Goal: Navigation & Orientation: Find specific page/section

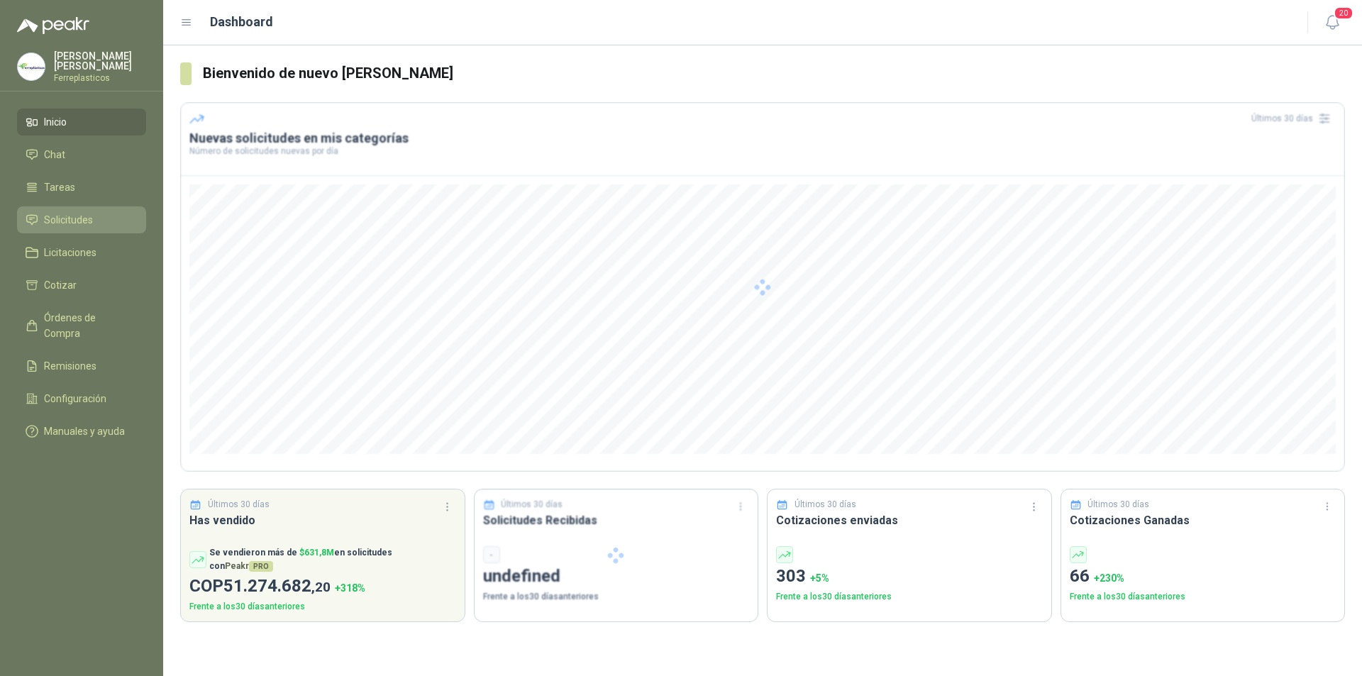
click at [92, 223] on span "Solicitudes" at bounding box center [68, 220] width 49 height 16
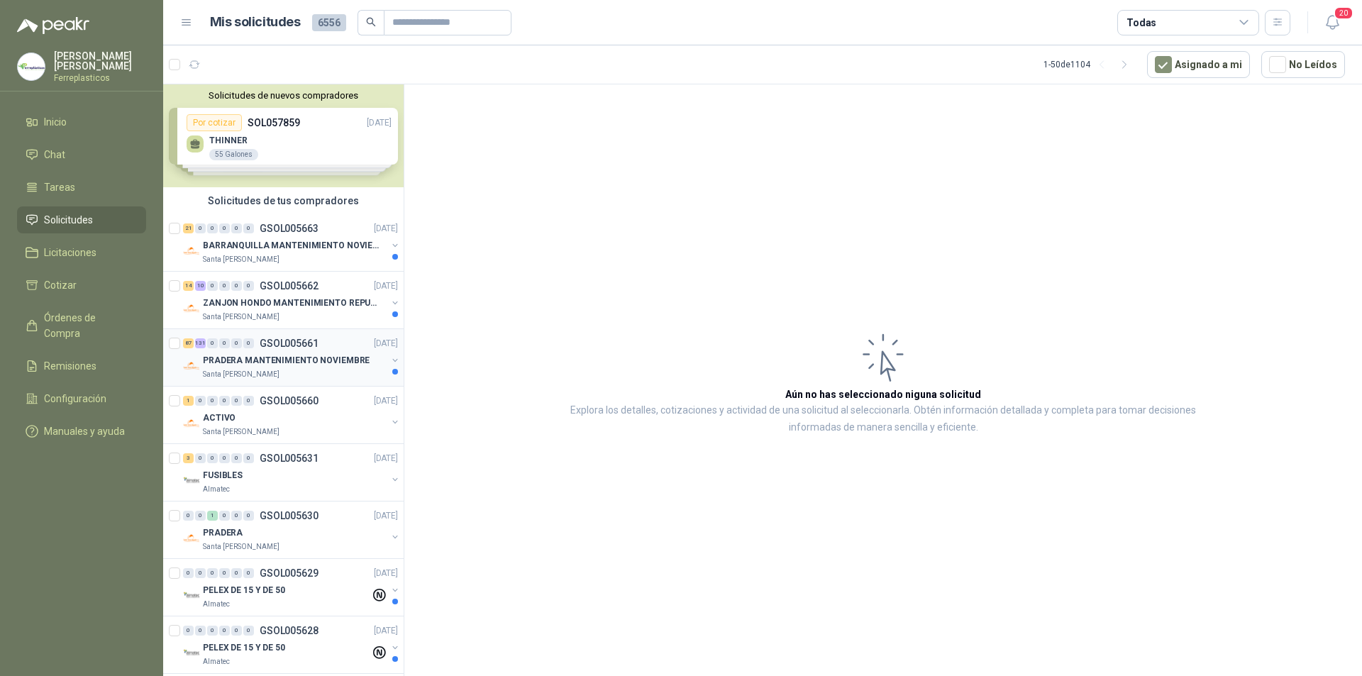
click at [334, 360] on p "PRADERA MANTENIMIENTO NOVIEMBRE" at bounding box center [286, 360] width 167 height 13
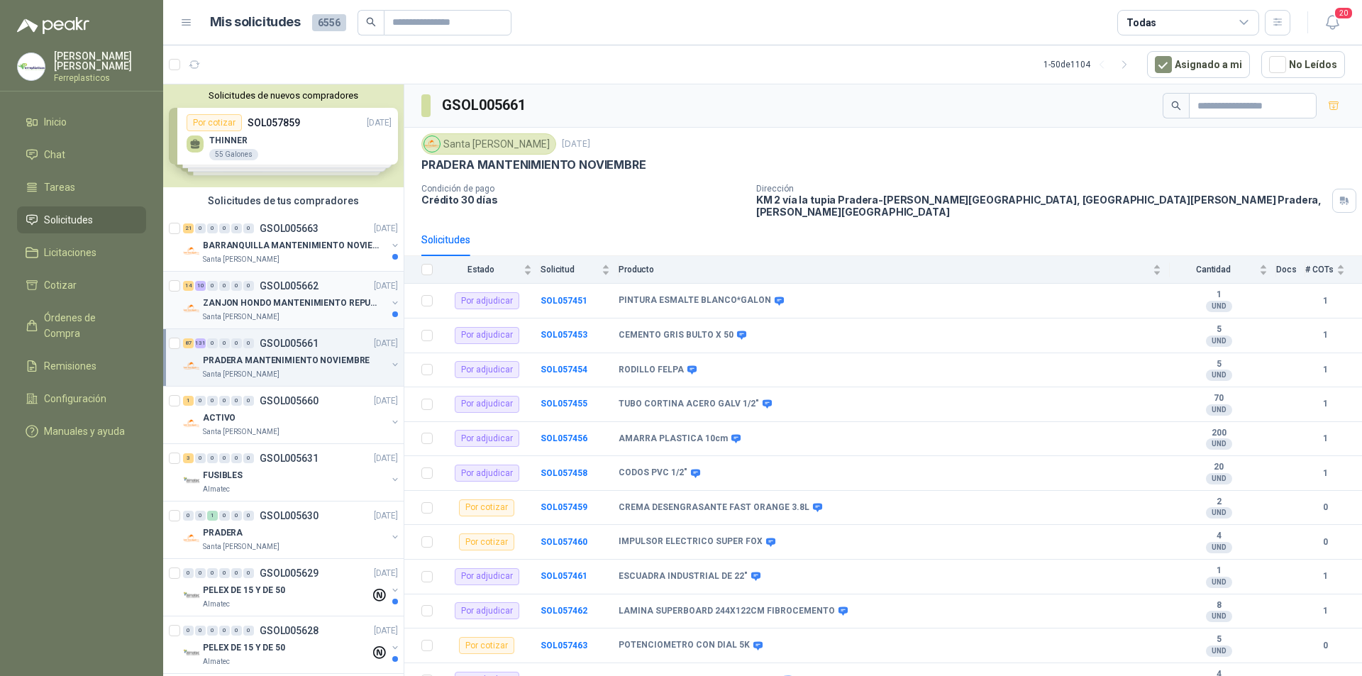
click at [346, 305] on p "ZANJON HONDO MANTENIMIENTO REPUESTOS" at bounding box center [291, 303] width 177 height 13
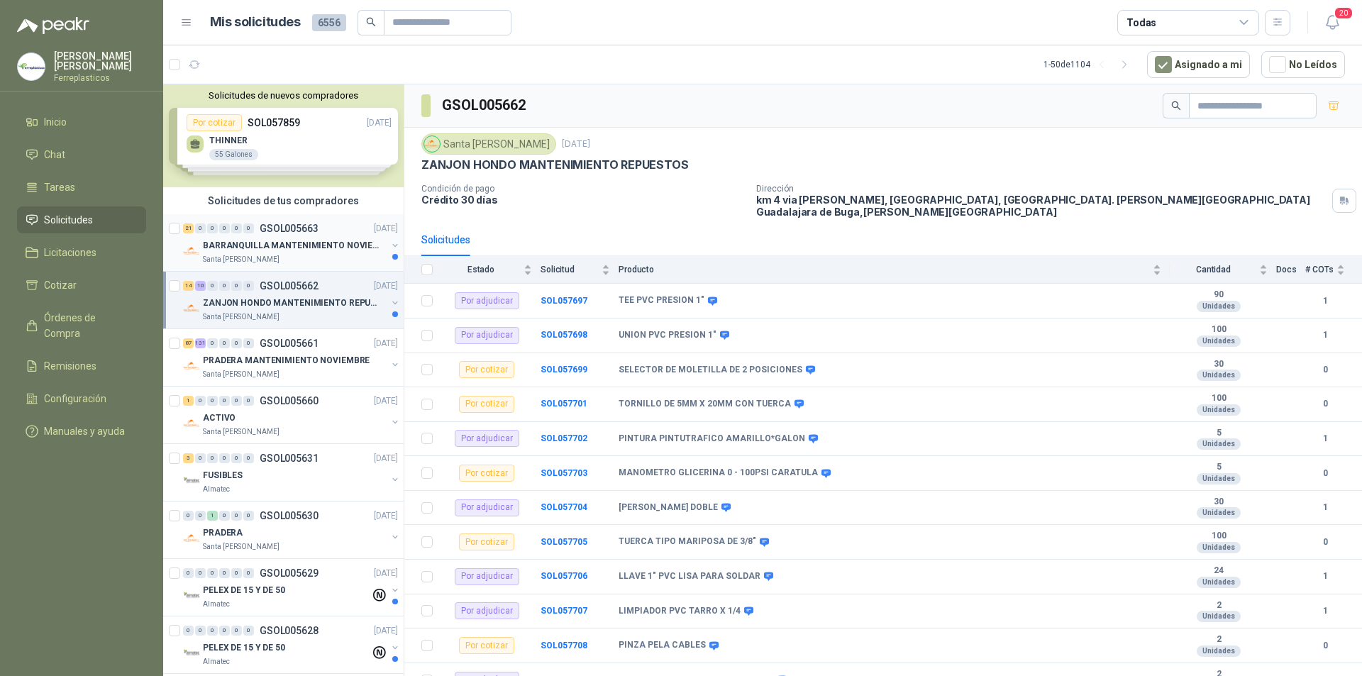
click at [348, 235] on div "21 0 0 0 0 0 GSOL005663 [DATE]" at bounding box center [292, 228] width 218 height 17
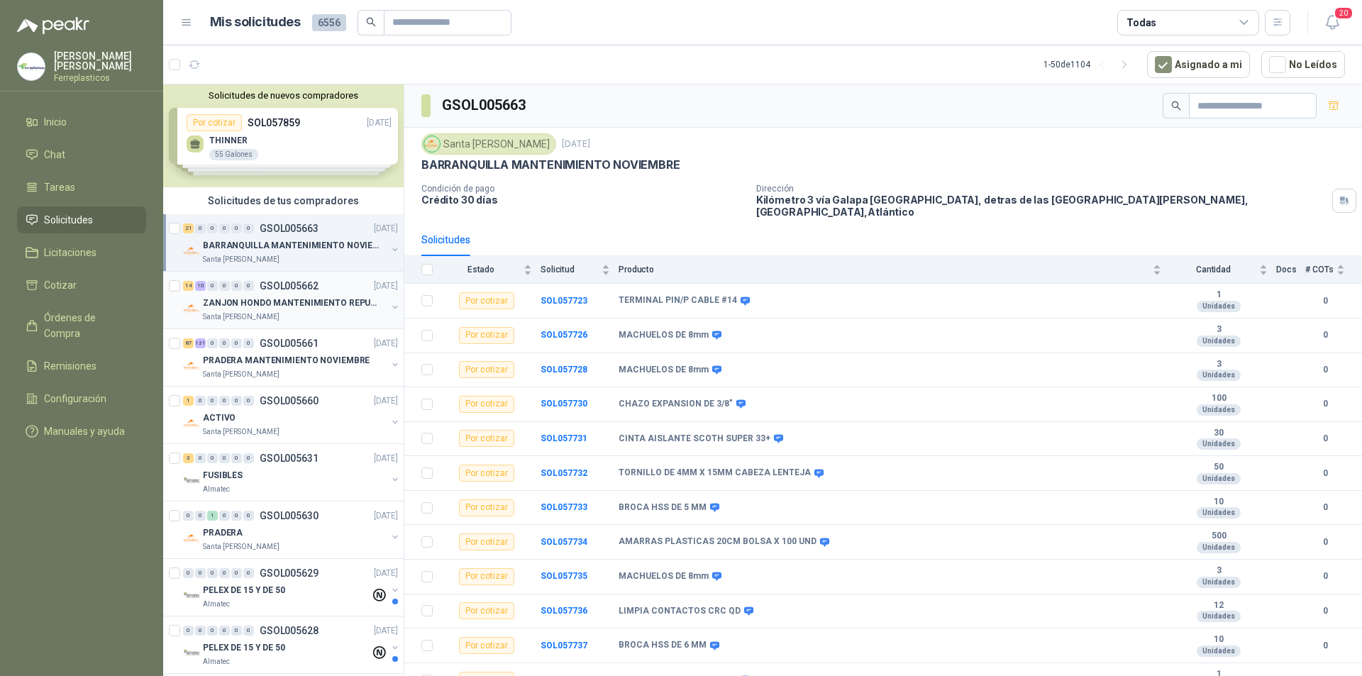
click at [323, 304] on p "ZANJON HONDO MANTENIMIENTO REPUESTOS" at bounding box center [291, 303] width 177 height 13
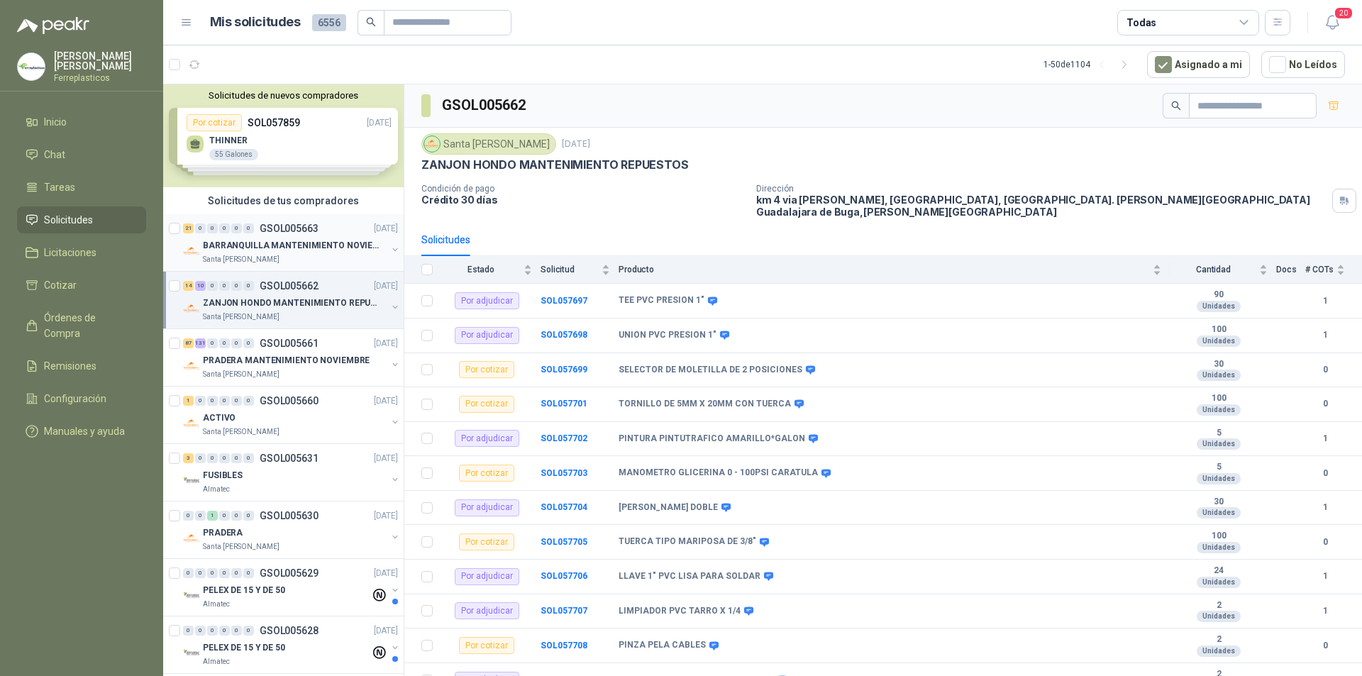
click at [331, 256] on div "Santa [PERSON_NAME]" at bounding box center [295, 259] width 184 height 11
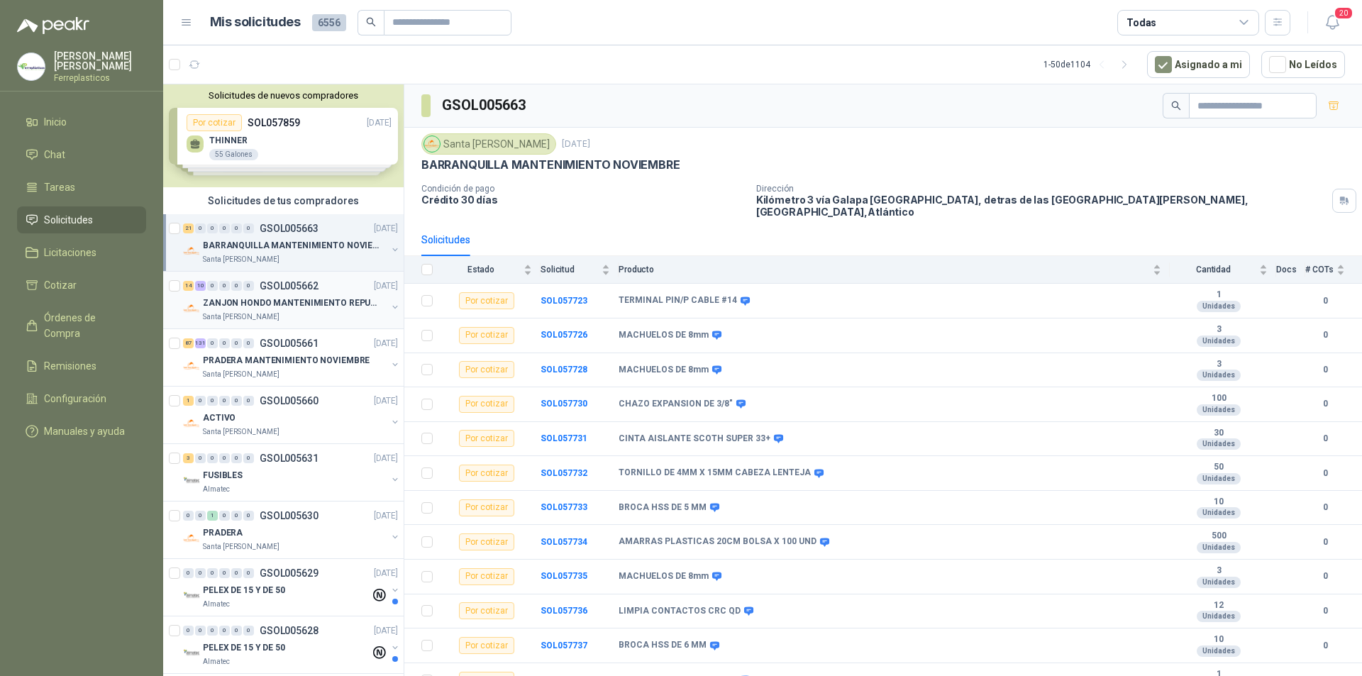
click at [333, 305] on p "ZANJON HONDO MANTENIMIENTO REPUESTOS" at bounding box center [291, 303] width 177 height 13
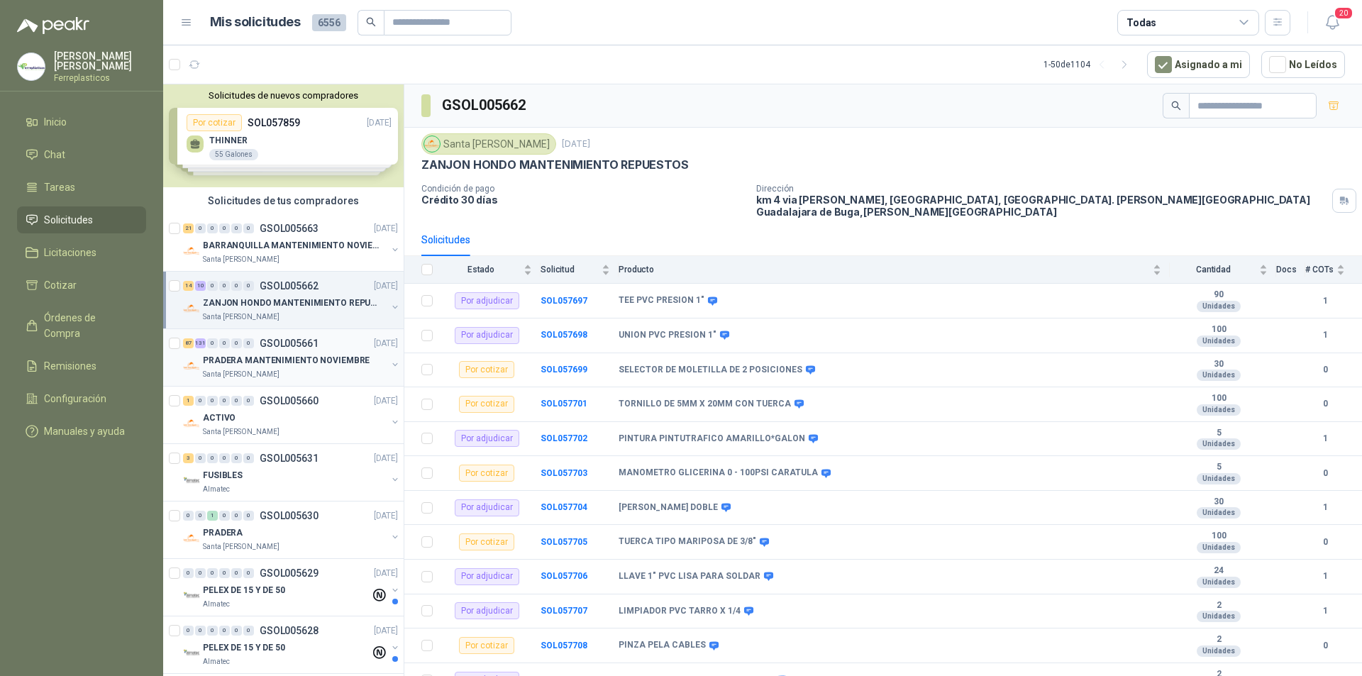
click at [280, 362] on p "PRADERA MANTENIMIENTO NOVIEMBRE" at bounding box center [286, 360] width 167 height 13
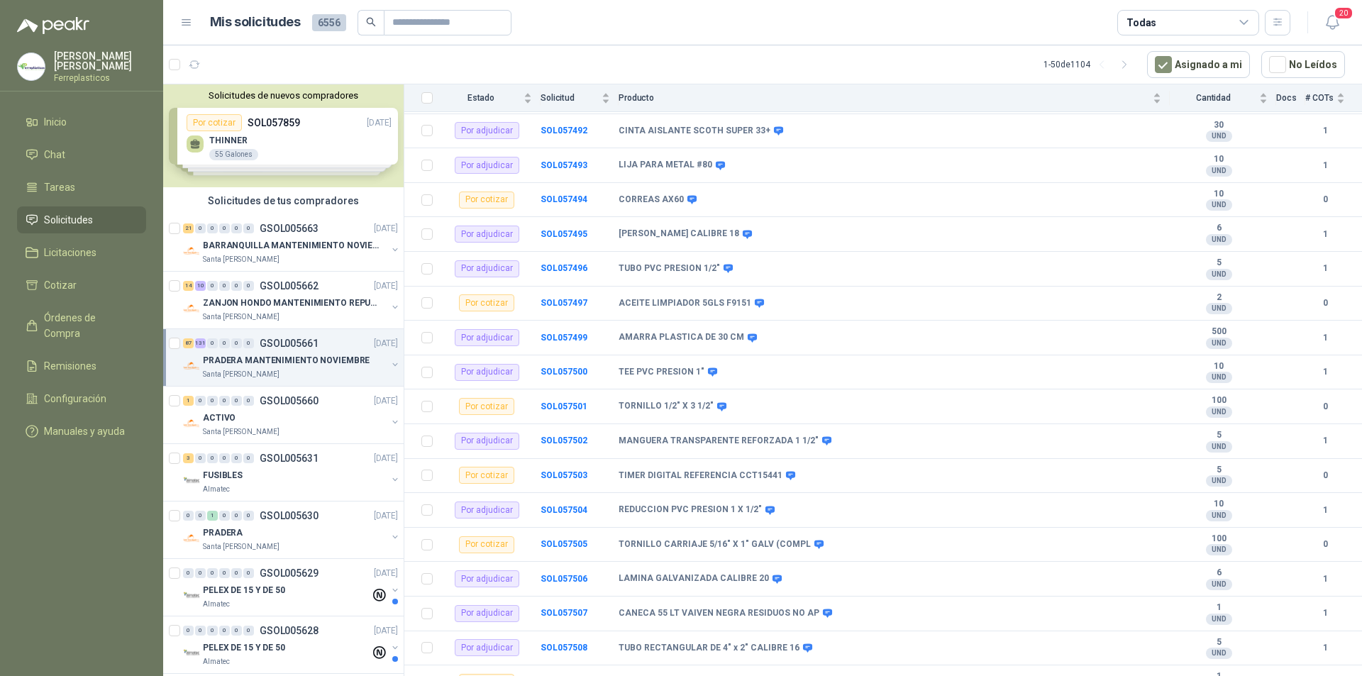
scroll to position [1419, 0]
